Goal: Information Seeking & Learning: Check status

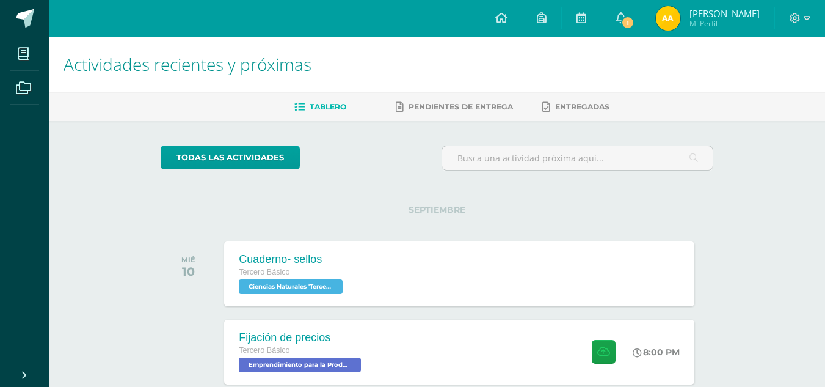
click at [674, 13] on img at bounding box center [668, 18] width 24 height 24
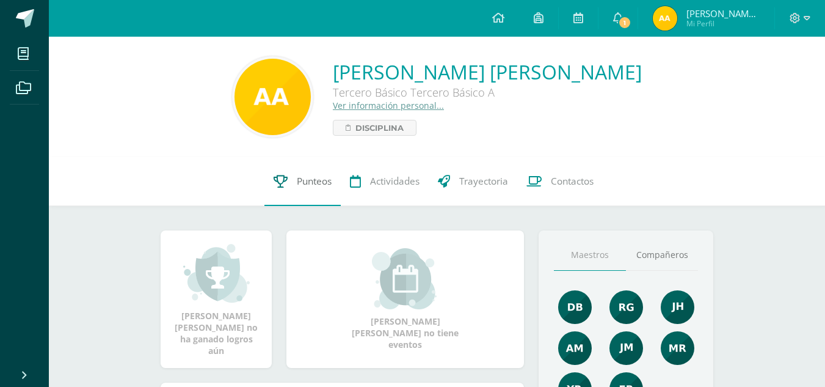
click at [289, 186] on link "Punteos" at bounding box center [303, 181] width 76 height 49
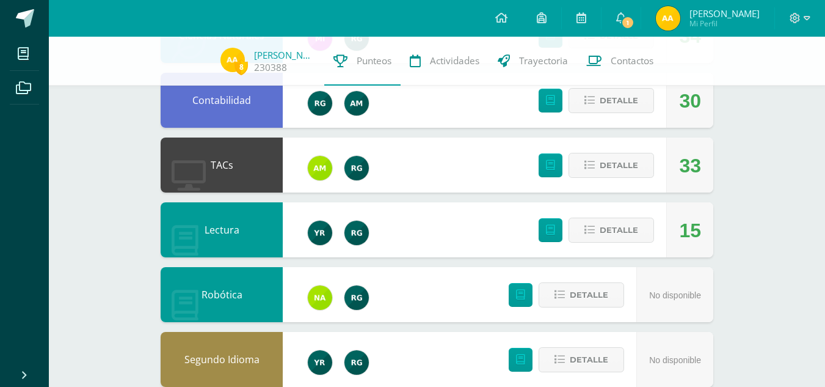
scroll to position [378, 0]
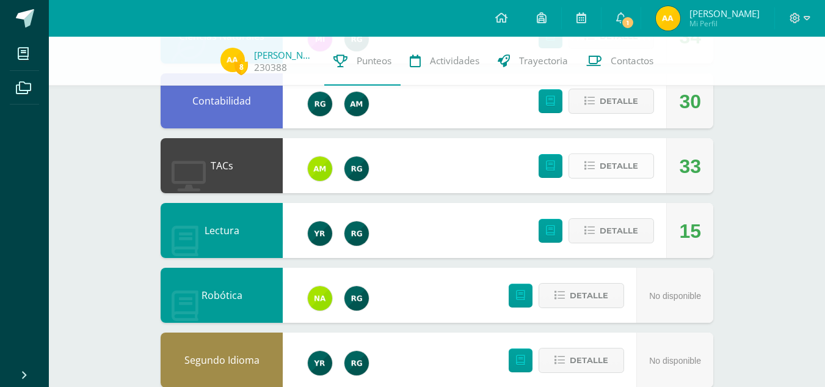
click at [608, 161] on span "Detalle" at bounding box center [619, 166] width 38 height 23
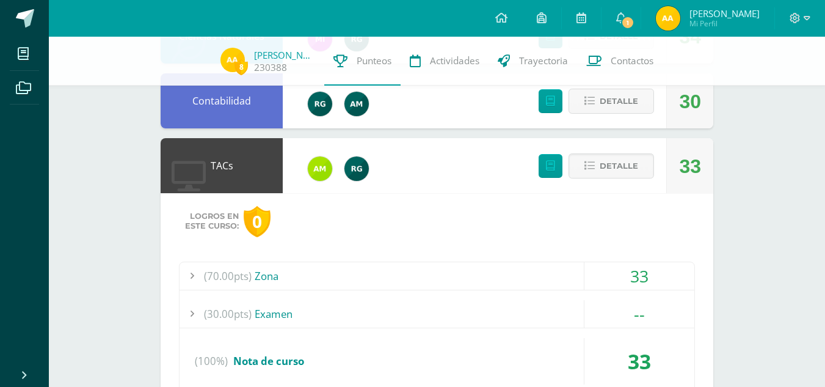
click at [296, 275] on div "(70.00pts) Zona" at bounding box center [437, 275] width 515 height 27
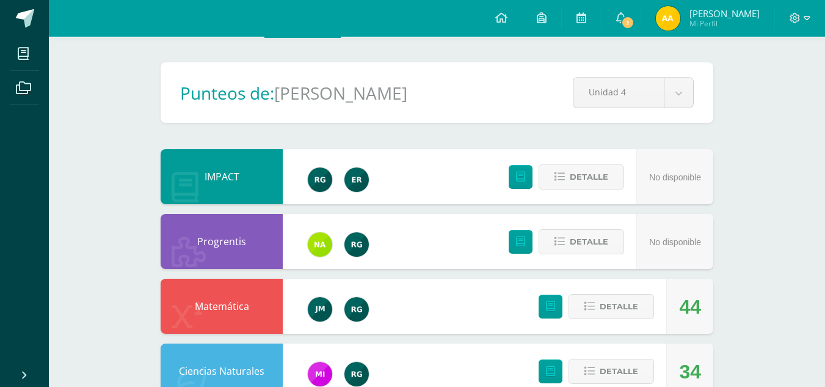
scroll to position [0, 0]
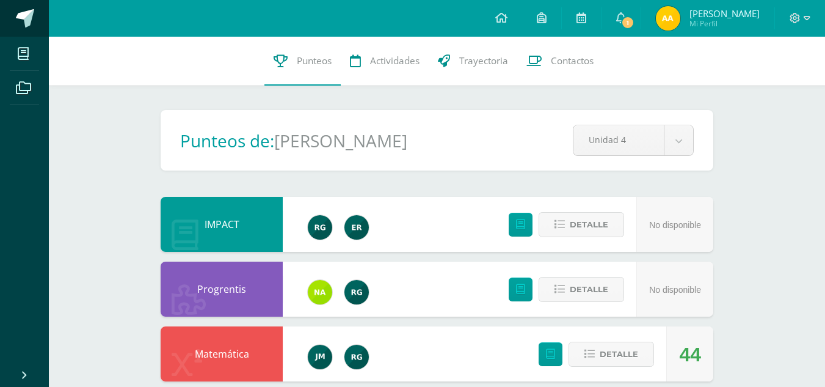
click at [12, 24] on link at bounding box center [24, 18] width 49 height 37
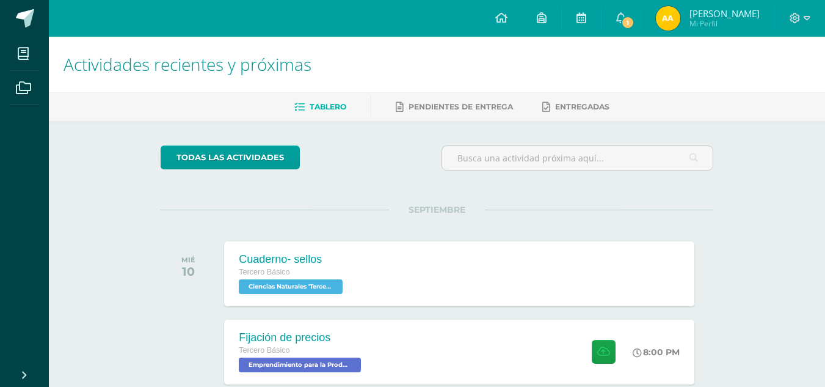
click at [677, 23] on img at bounding box center [668, 18] width 24 height 24
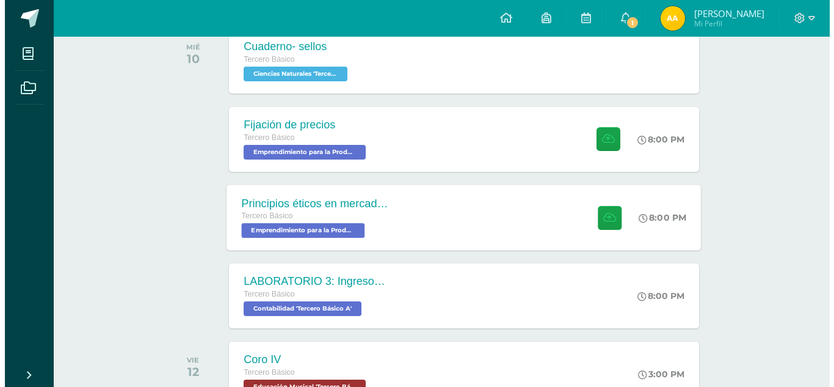
scroll to position [213, 0]
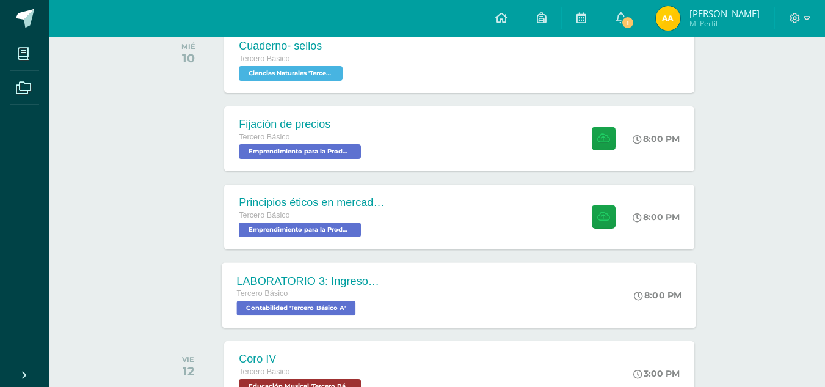
click at [409, 301] on div "LABORATORIO 3: Ingresos y deducciones laborales. Tercero Básico Contabilidad 'T…" at bounding box center [459, 294] width 475 height 65
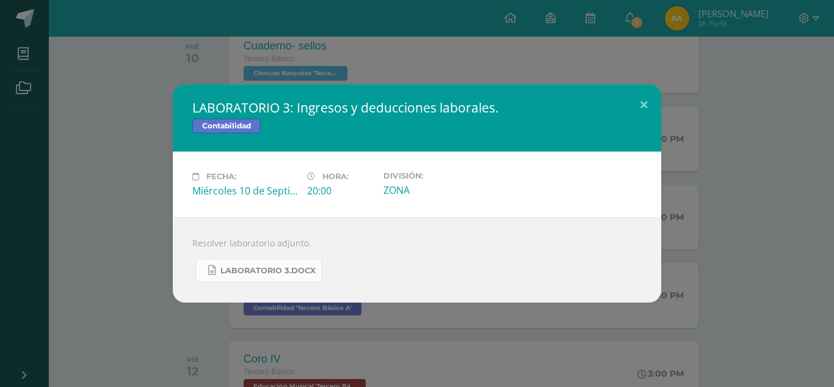
click at [265, 276] on link "LABORATORIO 3.docx" at bounding box center [258, 270] width 127 height 24
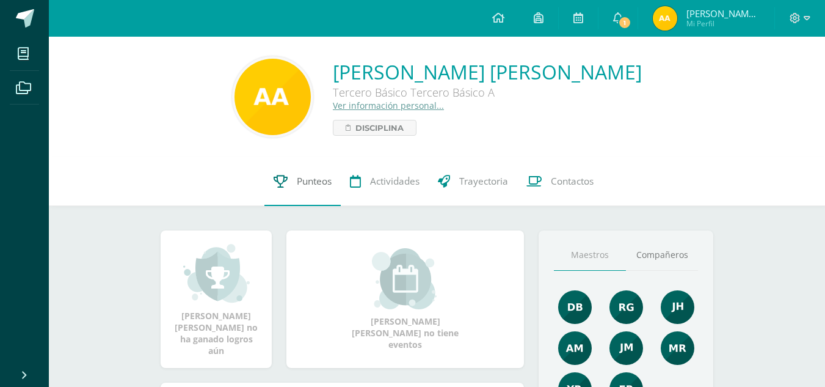
click at [319, 177] on span "Punteos" at bounding box center [314, 181] width 35 height 13
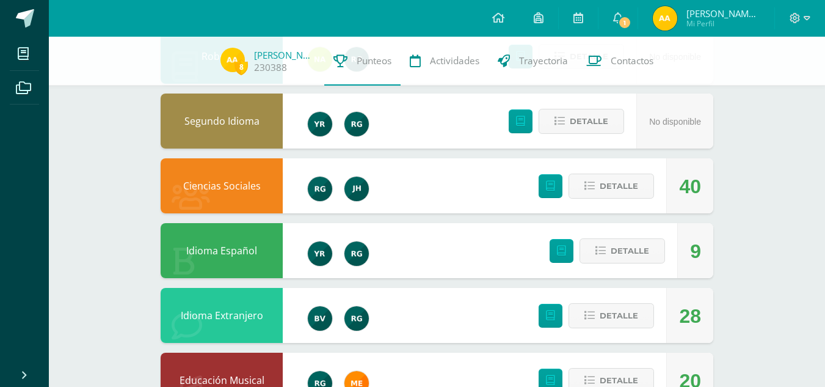
scroll to position [632, 0]
